Goal: Navigation & Orientation: Find specific page/section

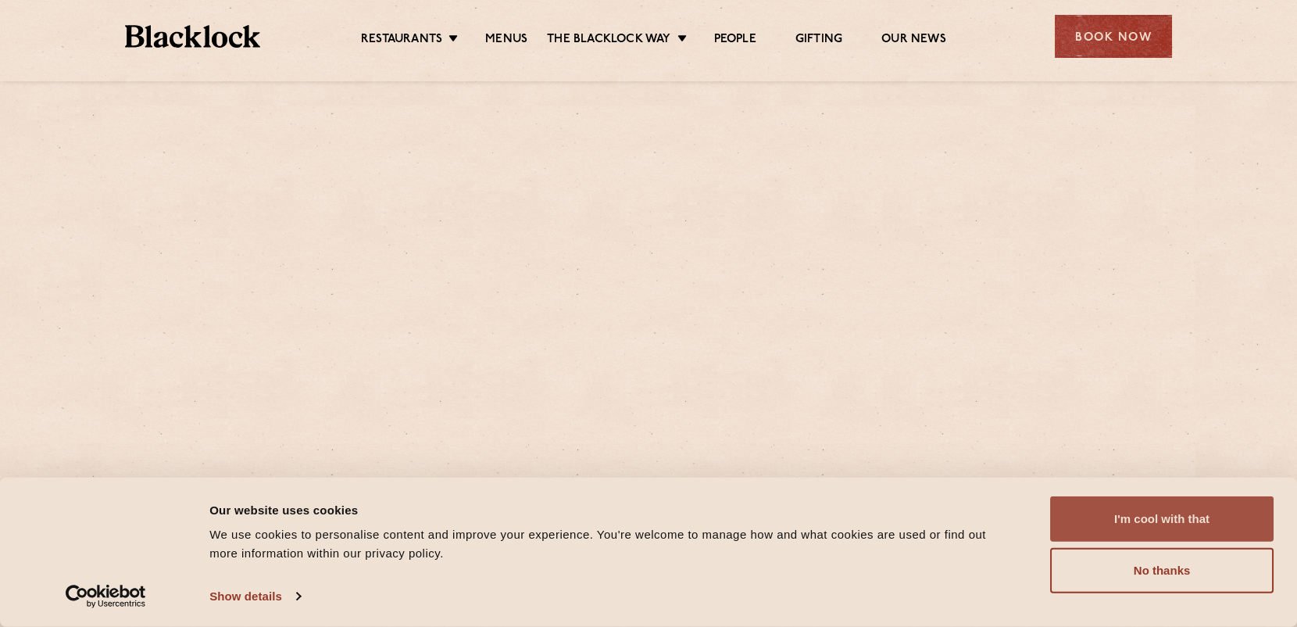
click at [1128, 509] on button "I'm cool with that" at bounding box center [1161, 518] width 223 height 45
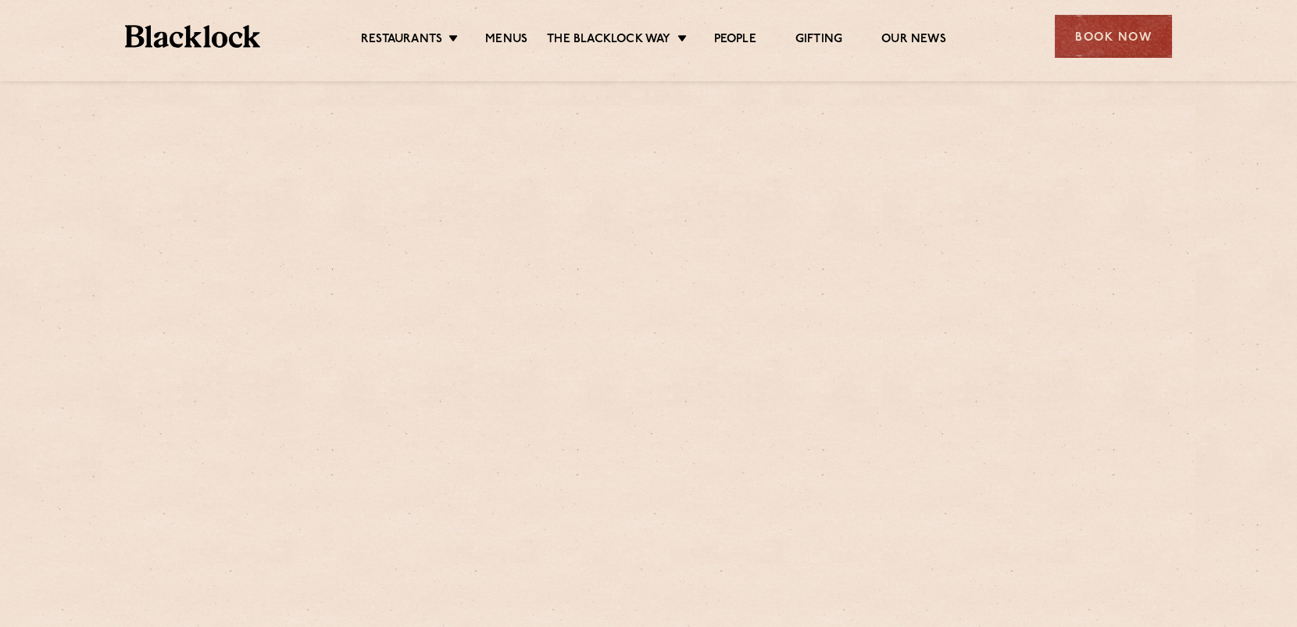
scroll to position [22, 0]
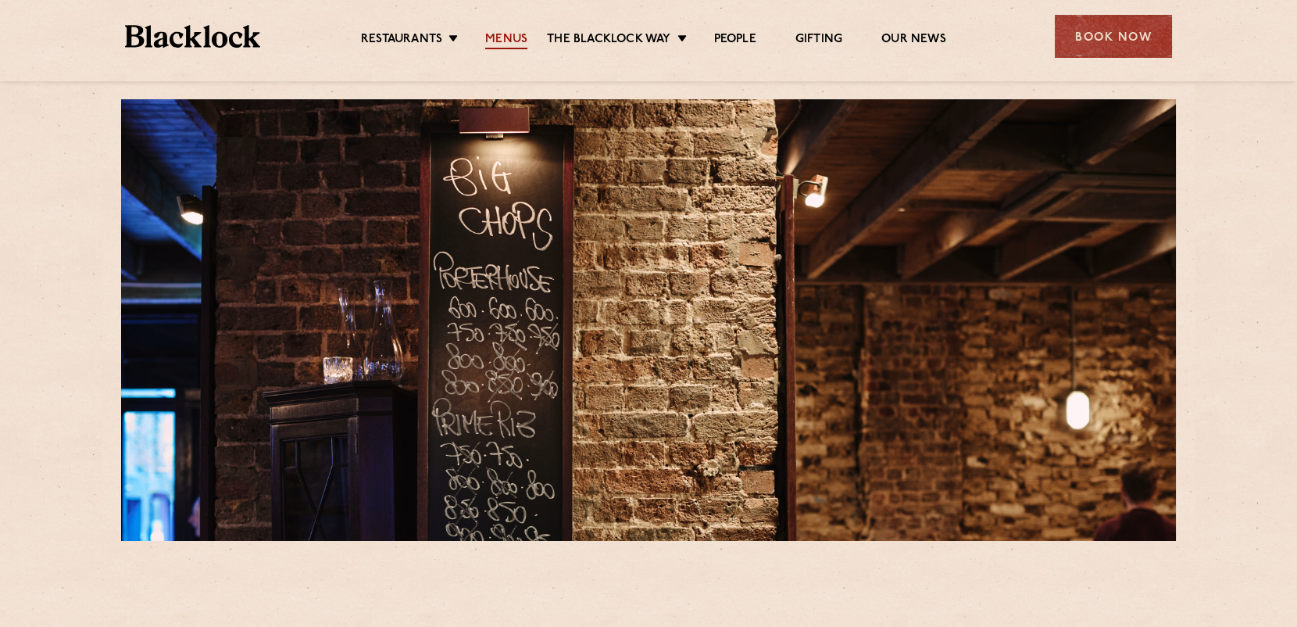
click at [506, 37] on link "Menus" at bounding box center [506, 40] width 42 height 17
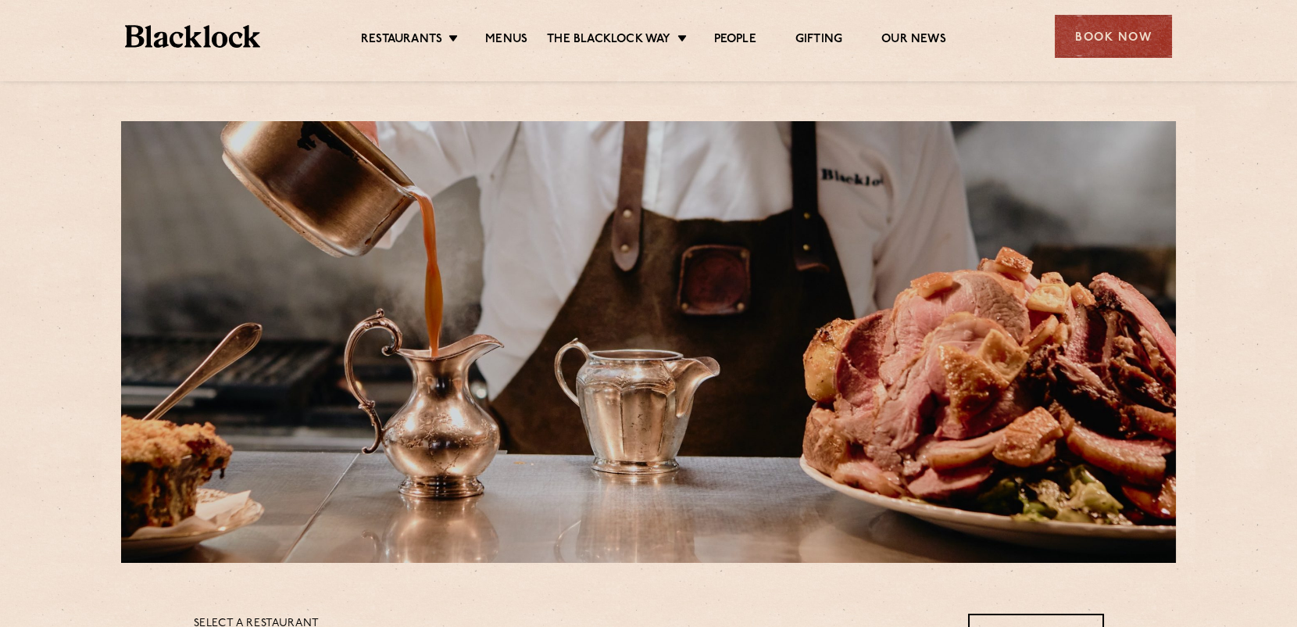
click at [426, 30] on ul "Restaurants Soho City Shoreditch Covent Garden Canary Wharf Manchester Birmingh…" at bounding box center [653, 36] width 787 height 25
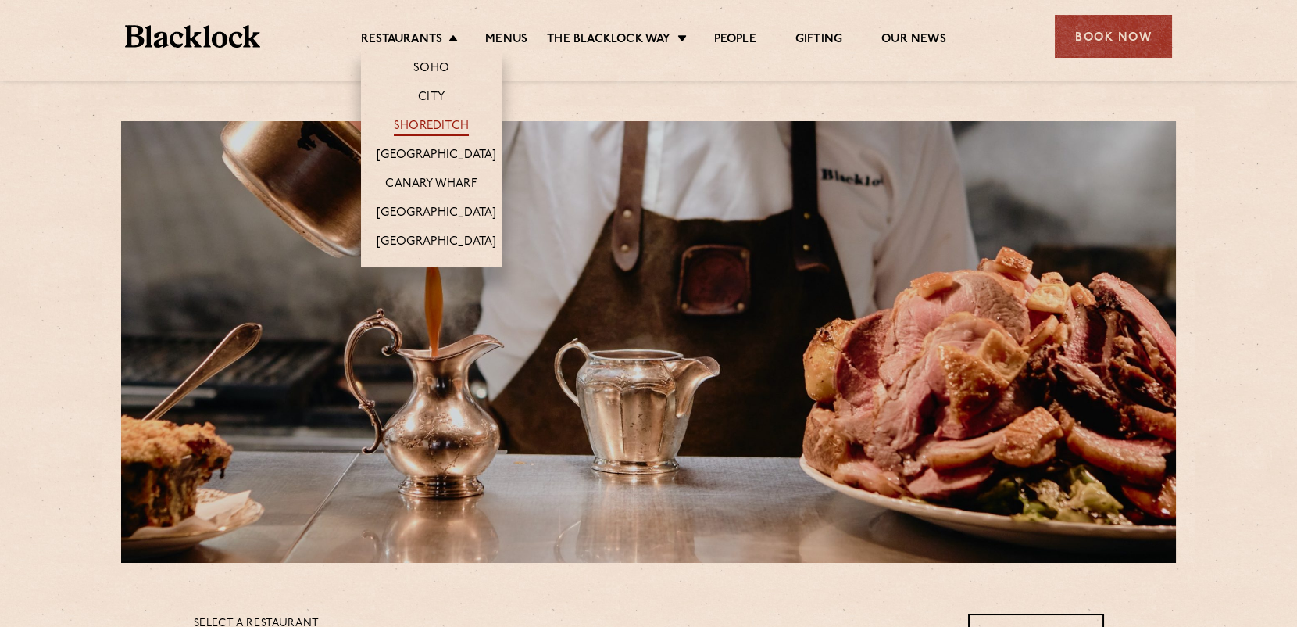
click at [438, 123] on link "Shoreditch" at bounding box center [431, 127] width 75 height 17
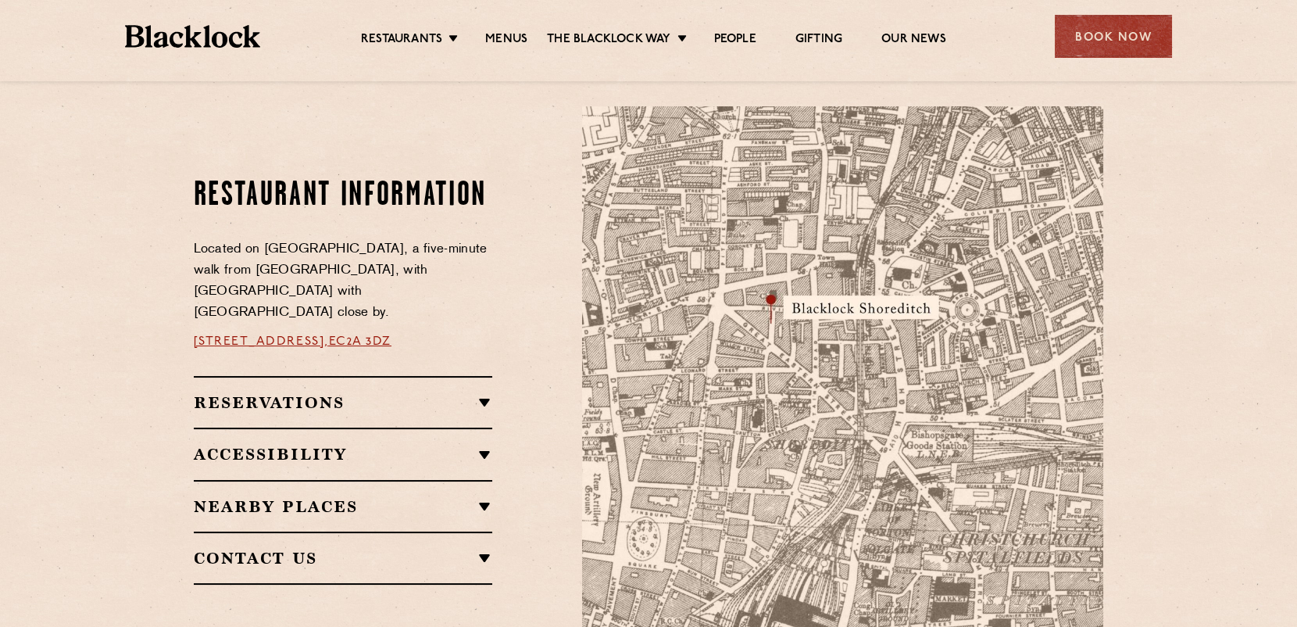
scroll to position [850, 0]
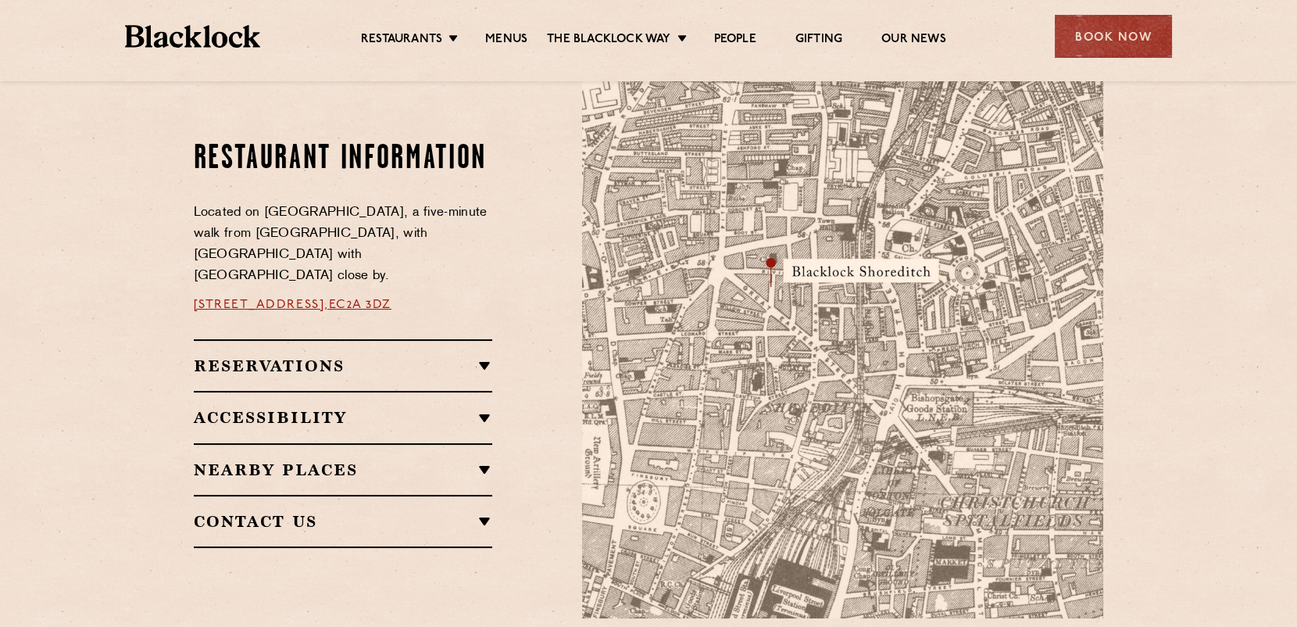
click at [841, 284] on img at bounding box center [842, 344] width 521 height 548
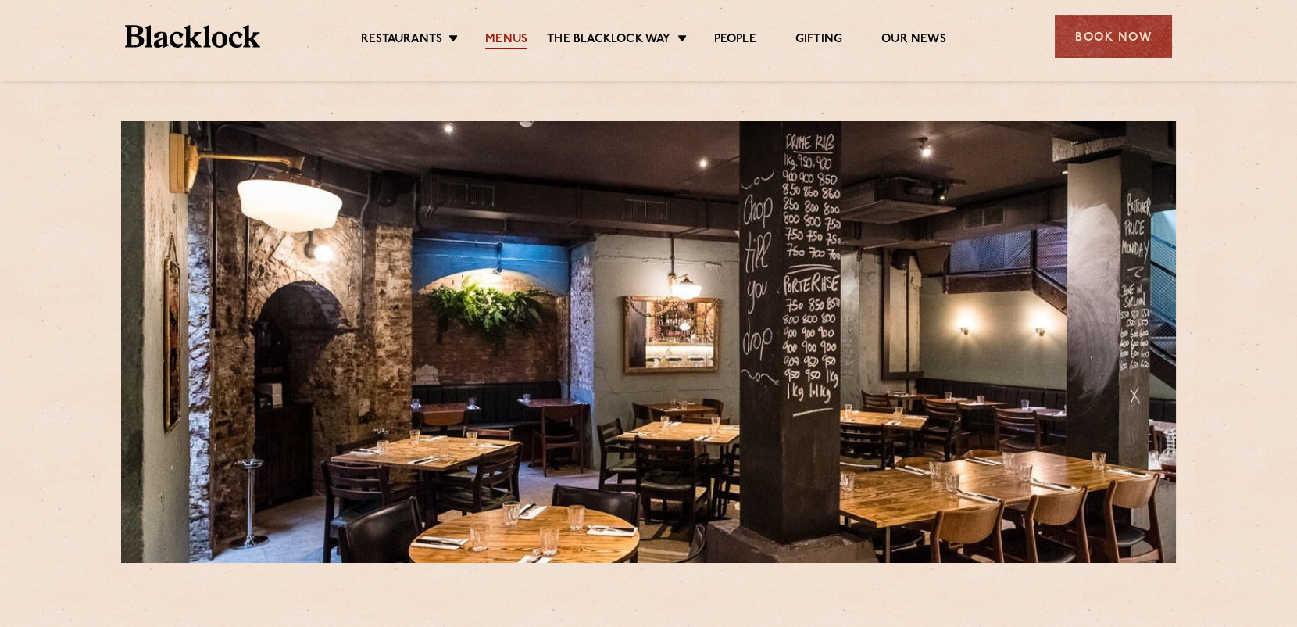
click at [501, 38] on link "Menus" at bounding box center [506, 40] width 42 height 17
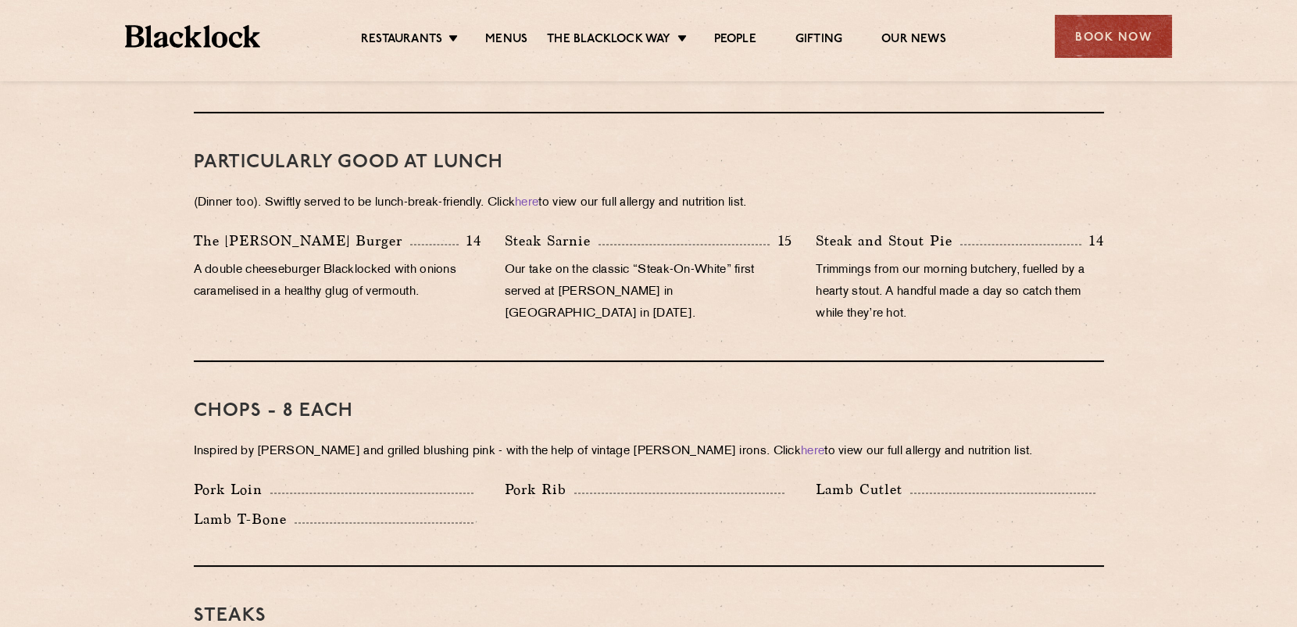
scroll to position [867, 0]
